Goal: Information Seeking & Learning: Learn about a topic

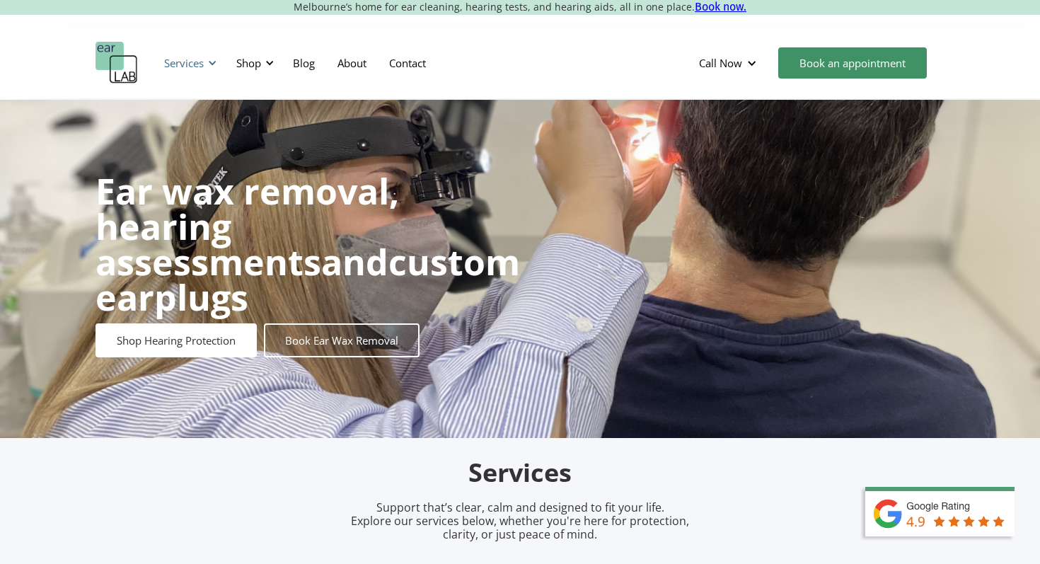
click at [194, 59] on div "Services" at bounding box center [184, 63] width 40 height 14
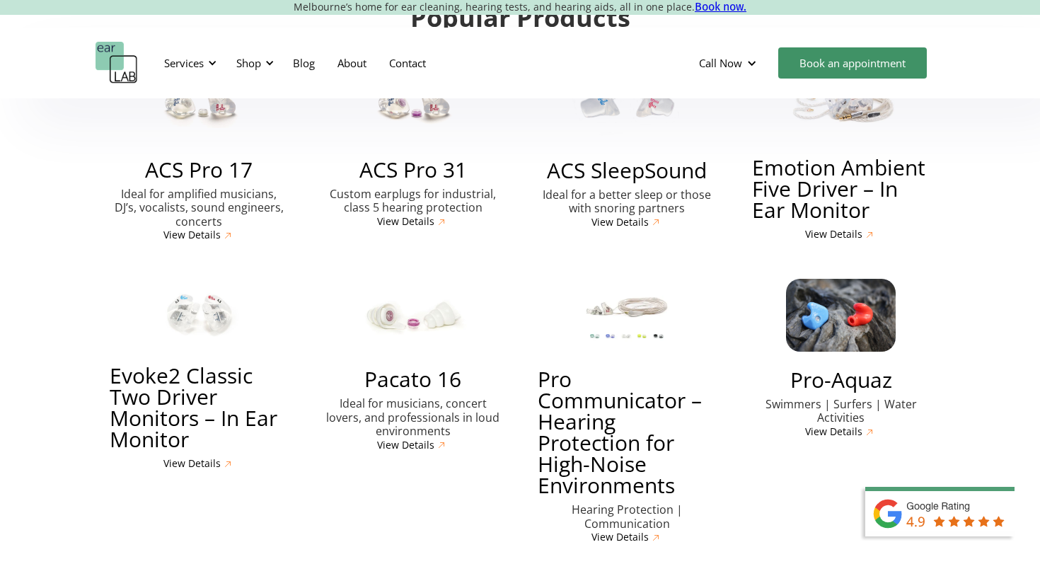
scroll to position [3330, 0]
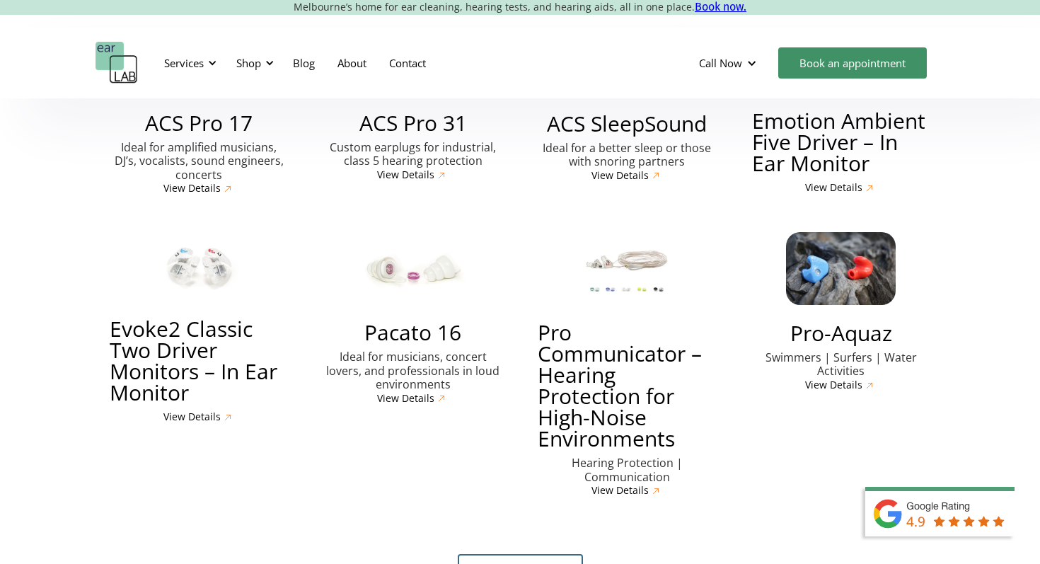
click at [616, 333] on h3 "Pro Communicator – Hearing Protection for High-Noise Environments" at bounding box center [627, 385] width 179 height 127
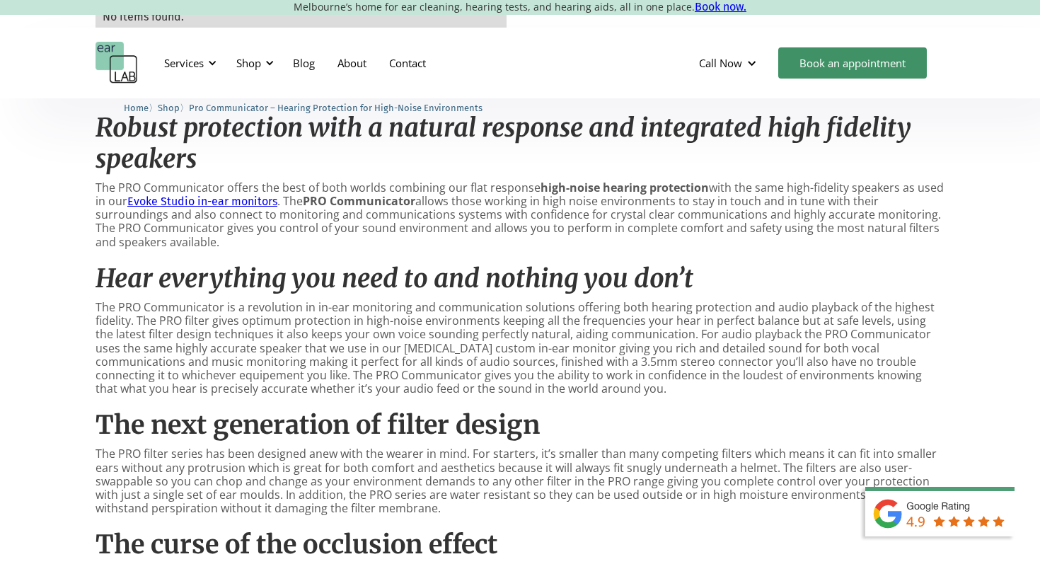
scroll to position [407, 0]
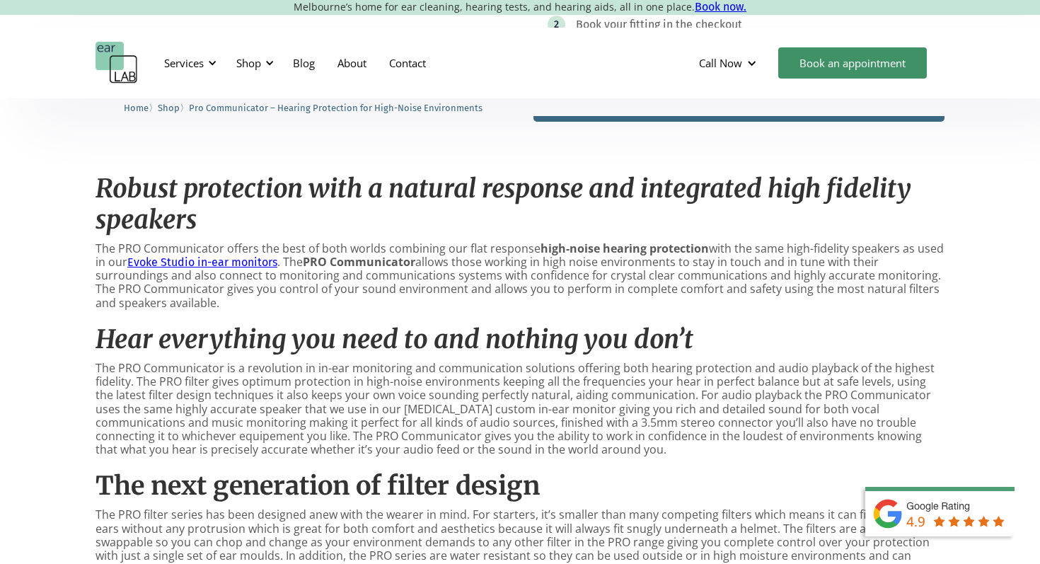
click at [246, 265] on link "Evoke Studio in-ear monitors" at bounding box center [202, 261] width 150 height 13
